Goal: Information Seeking & Learning: Learn about a topic

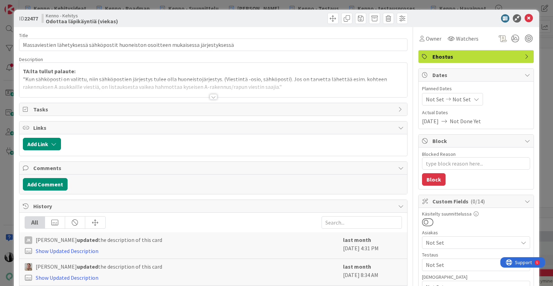
type textarea "x"
click at [471, 18] on div at bounding box center [473, 18] width 123 height 8
click at [530, 16] on icon at bounding box center [529, 18] width 8 height 8
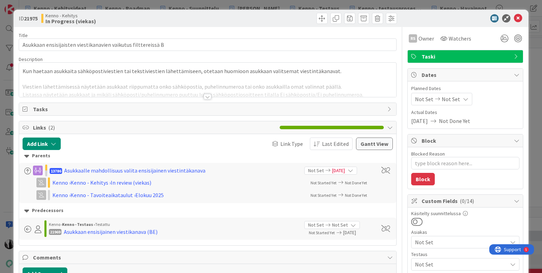
type textarea "x"
click at [208, 97] on div at bounding box center [208, 97] width 8 height 6
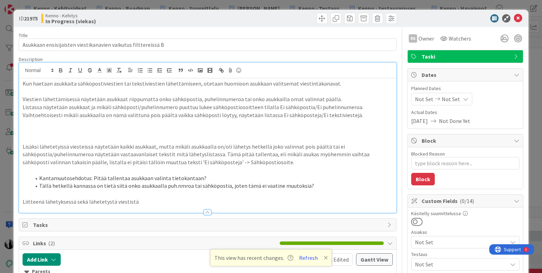
click at [326, 83] on p "Kun haetaan asukkaita sähköpostiviestien tai tekstiviestien lähettämiseen, otet…" at bounding box center [208, 84] width 370 height 8
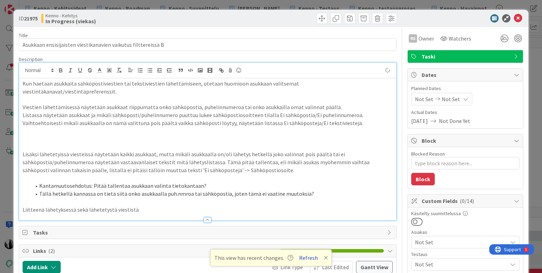
type textarea "x"
click at [310, 258] on button "Refresh" at bounding box center [308, 257] width 24 height 9
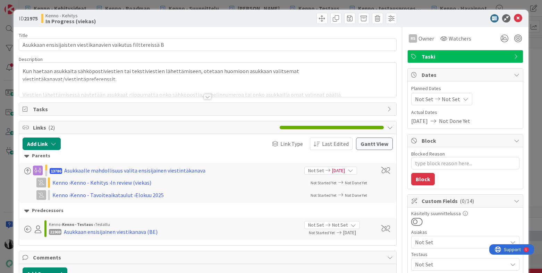
type textarea "x"
click at [208, 95] on div at bounding box center [208, 97] width 8 height 6
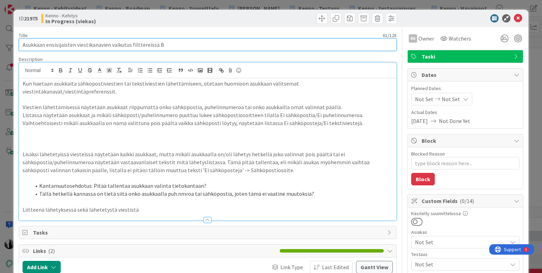
click at [197, 43] on input "Asukkaan ensisijaisten viestikanavien vaikutus filttereissä B" at bounding box center [208, 44] width 378 height 12
type input "Asukkaan ensisijaisten viestikanavien vaikutus filttereissä B/massavie"
type textarea "x"
click at [129, 45] on input "Asukkaan ensisijaisten viestikanavien vaikutus filttereissä B" at bounding box center [208, 44] width 378 height 12
type input "Asukkaan ensisijaisten viestikanavien vaikutus massaviestien filttereissä B"
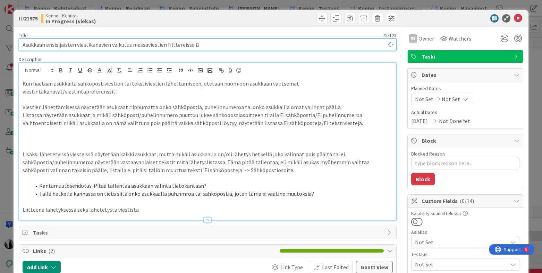
type textarea "x"
type input "Asukkaan ensisijaisten viestikanavien vaikutus massaviestien lähetyksen filtter…"
type textarea "x"
type input "Asukkaan ensisijaisten viestikanavien vaikutus massaviestien lähetyksen filtter…"
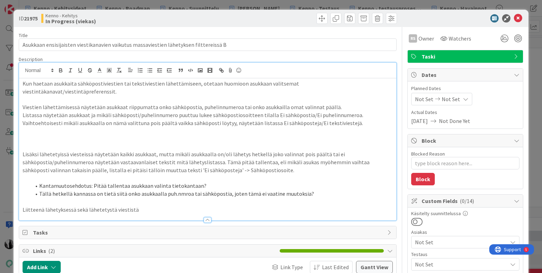
click at [24, 143] on p at bounding box center [208, 147] width 370 height 8
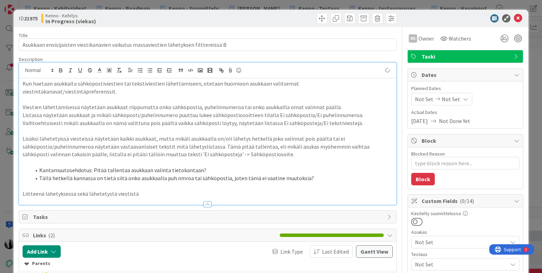
type textarea "x"
click at [318, 115] on p "Listassa näytetään asukkaat ja mikäli sähköposti/puhelinnumero puuttuu lukee sä…" at bounding box center [208, 119] width 370 height 16
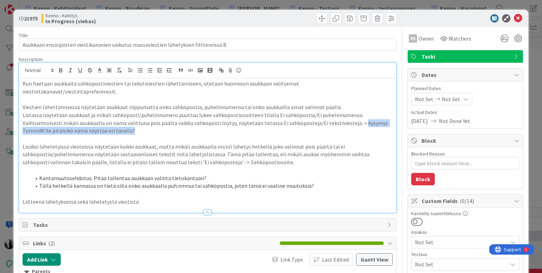
drag, startPoint x: 316, startPoint y: 115, endPoint x: 330, endPoint y: 121, distance: 15.4
click at [330, 121] on p "Listassa näytetään asukkaat ja mikäli sähköposti/puhelinnumero puuttuu lukee sä…" at bounding box center [208, 123] width 370 height 24
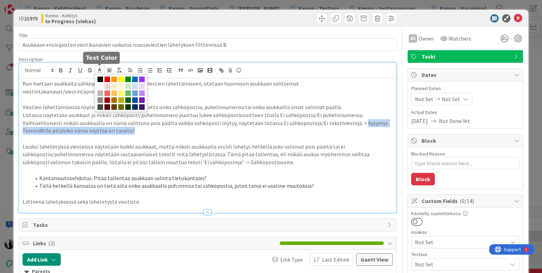
click at [101, 68] on icon at bounding box center [99, 70] width 6 height 6
click at [142, 78] on span at bounding box center [142, 80] width 6 height 6
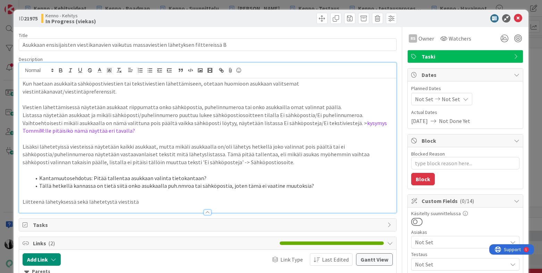
click at [151, 117] on p "Listassa näytetään asukkaat ja mikäli sähköposti/puhelinnumero puuttuu lukee sä…" at bounding box center [208, 123] width 370 height 24
type textarea "x"
click at [460, 17] on div at bounding box center [461, 18] width 123 height 8
click at [518, 18] on icon at bounding box center [518, 18] width 8 height 8
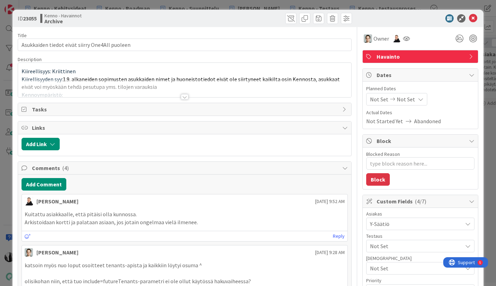
click at [183, 96] on div at bounding box center [185, 97] width 8 height 6
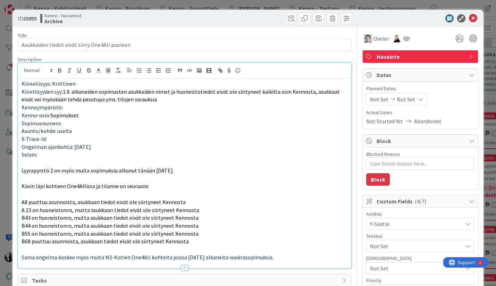
type textarea "x"
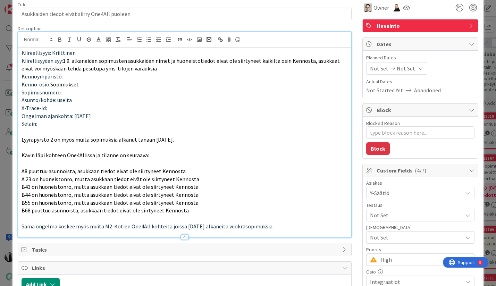
scroll to position [34, 0]
